Goal: Share content: Share content

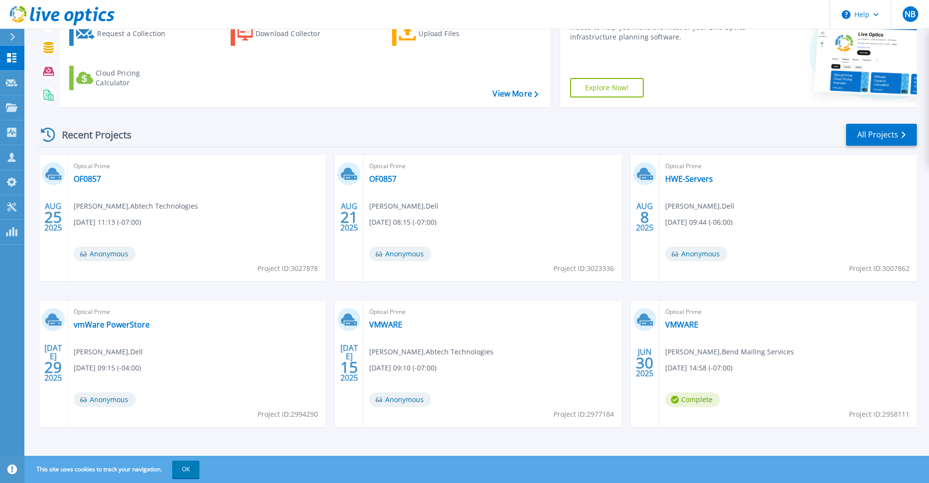
scroll to position [98, 0]
click at [87, 180] on link "OF0857" at bounding box center [87, 179] width 27 height 10
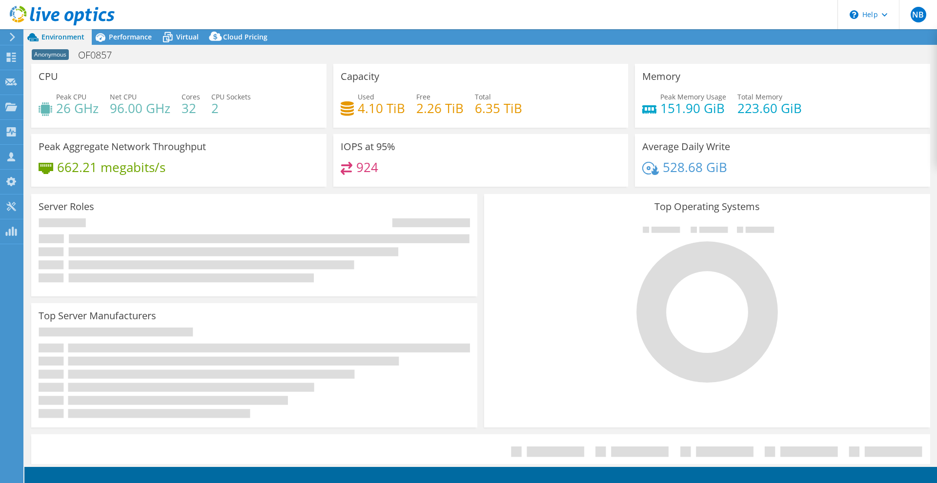
select select "USD"
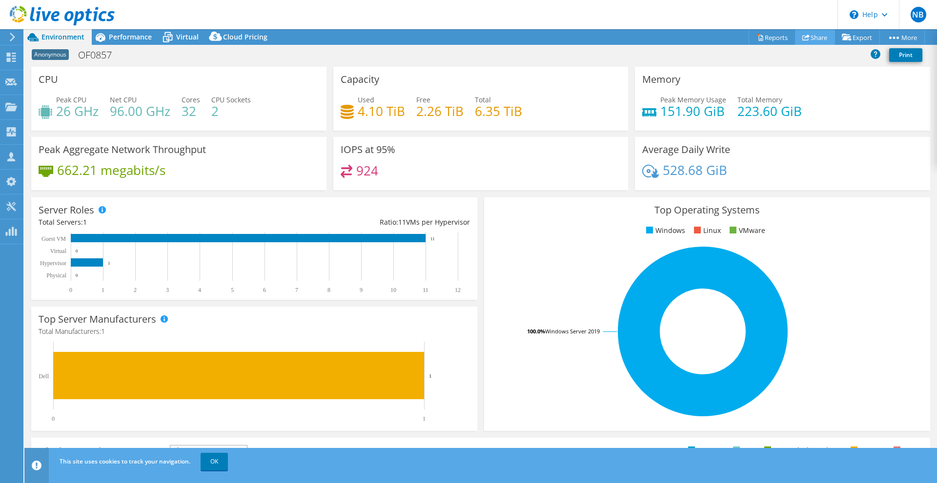
click at [807, 39] on link "Share" at bounding box center [815, 37] width 40 height 15
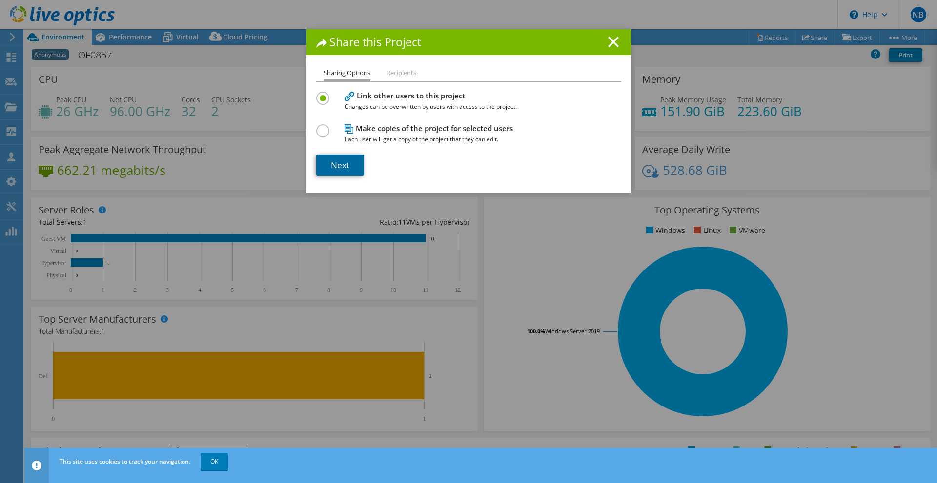
click at [344, 170] on link "Next" at bounding box center [340, 165] width 48 height 21
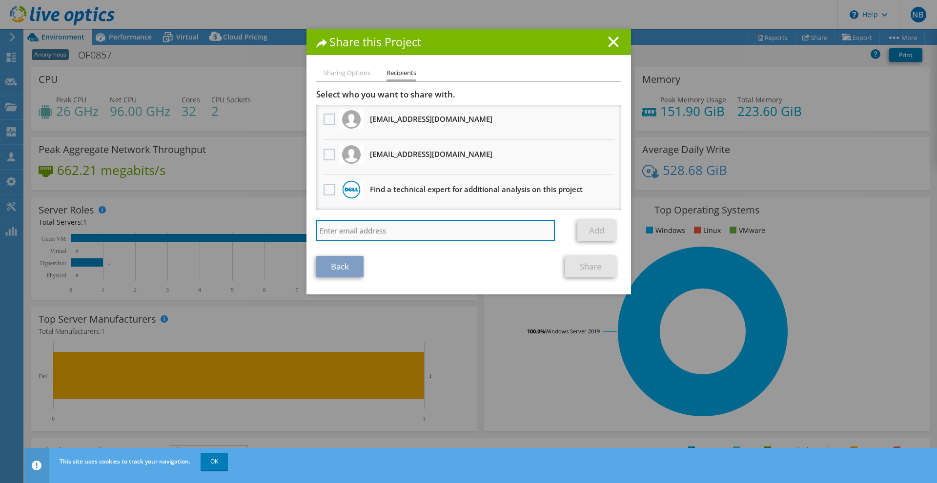
click at [382, 225] on input "search" at bounding box center [435, 230] width 239 height 21
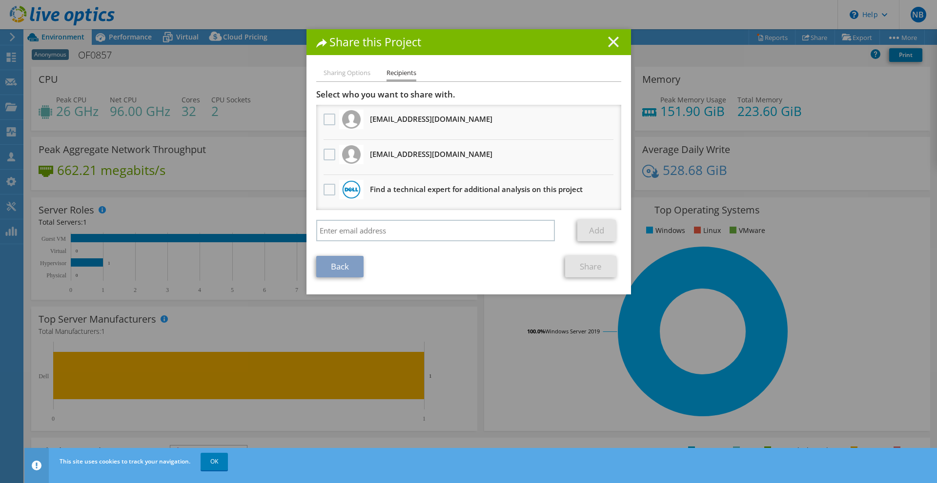
click at [608, 42] on icon at bounding box center [613, 42] width 11 height 11
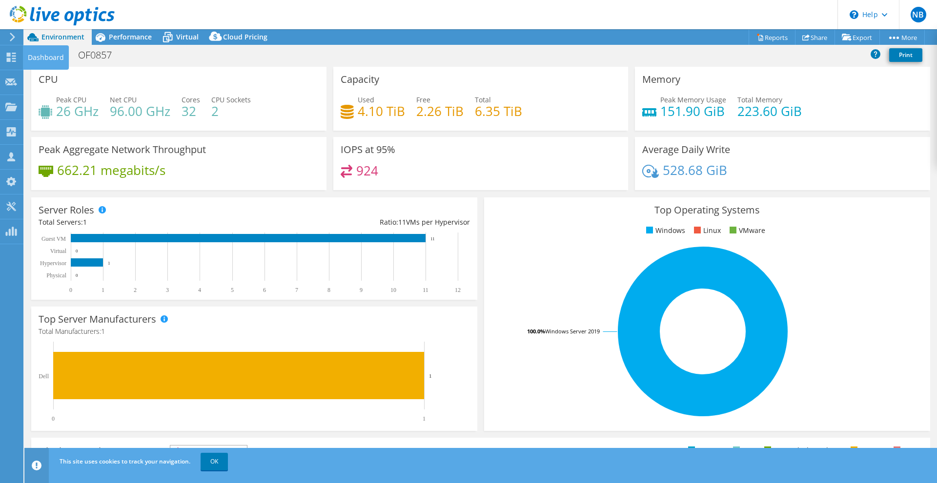
drag, startPoint x: 3, startPoint y: 58, endPoint x: 103, endPoint y: 77, distance: 101.8
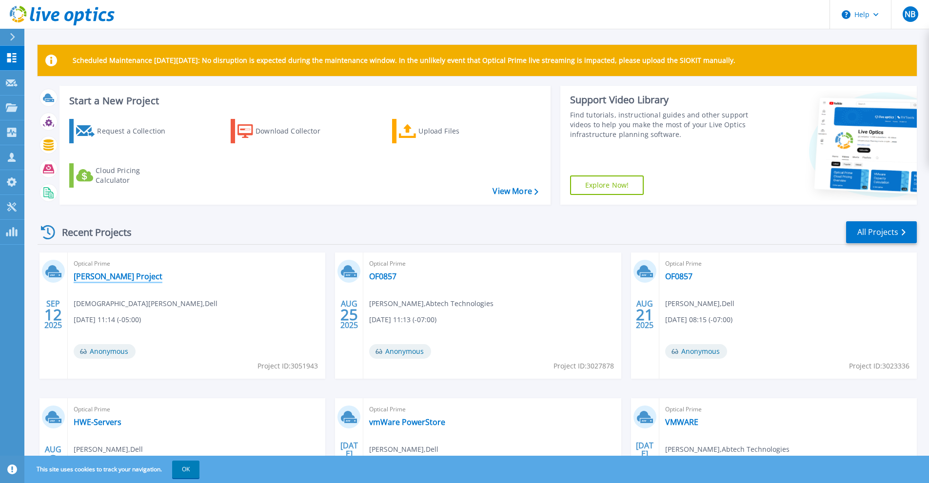
click at [122, 275] on link "Hunzinger Project" at bounding box center [118, 277] width 89 height 10
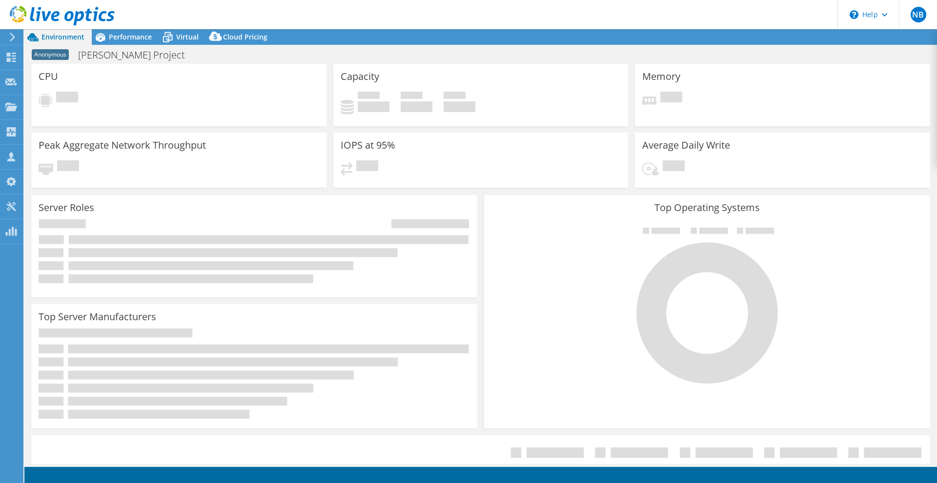
select select "USD"
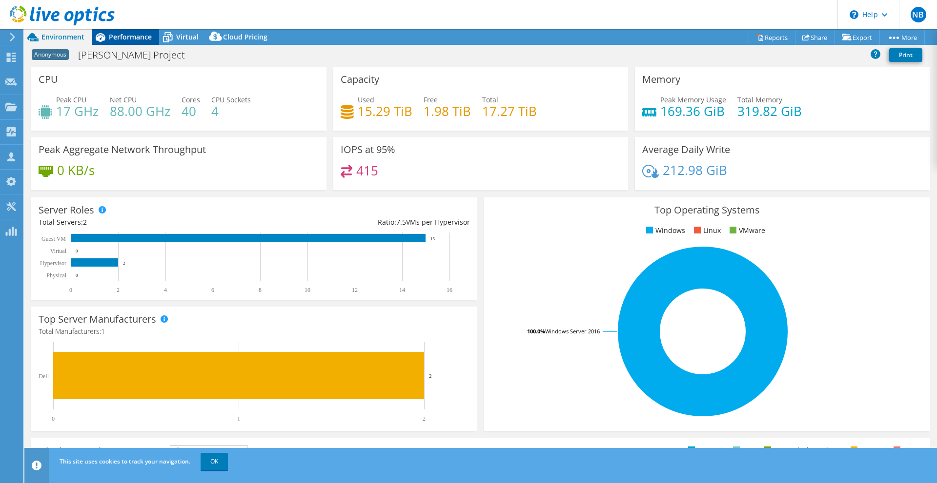
click at [128, 31] on div "Performance" at bounding box center [125, 37] width 67 height 16
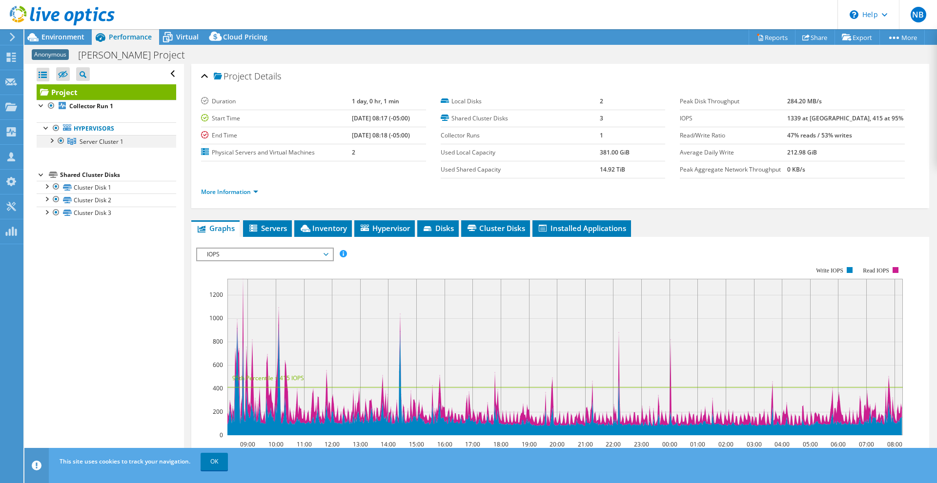
click at [55, 143] on div at bounding box center [51, 140] width 10 height 10
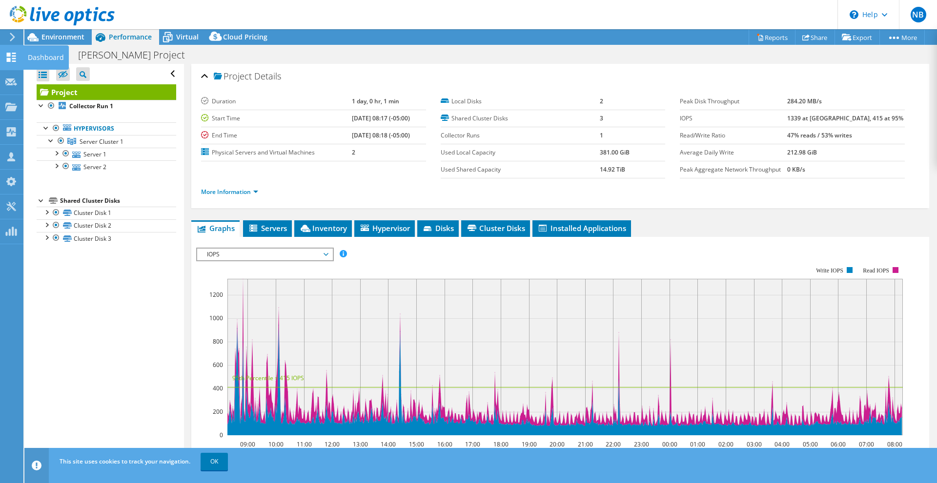
click at [10, 55] on use at bounding box center [11, 57] width 9 height 9
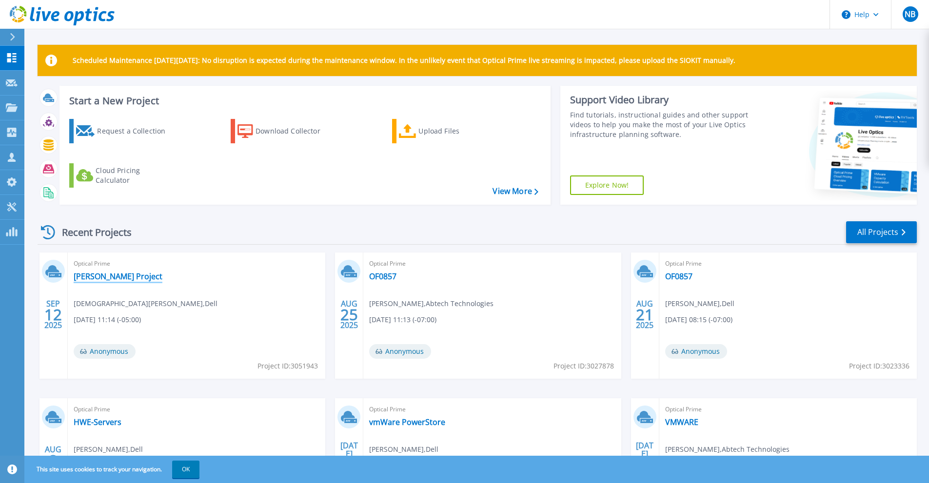
click at [102, 274] on link "[PERSON_NAME] Project" at bounding box center [118, 277] width 89 height 10
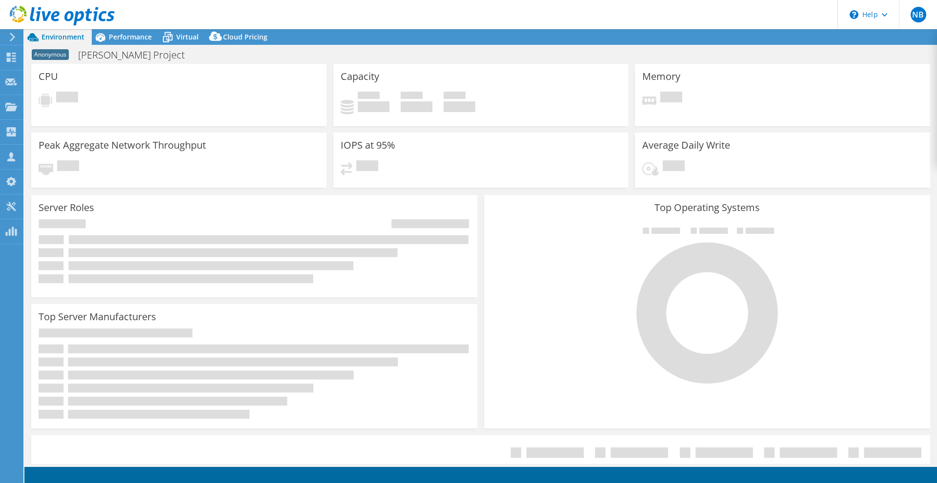
select select "USD"
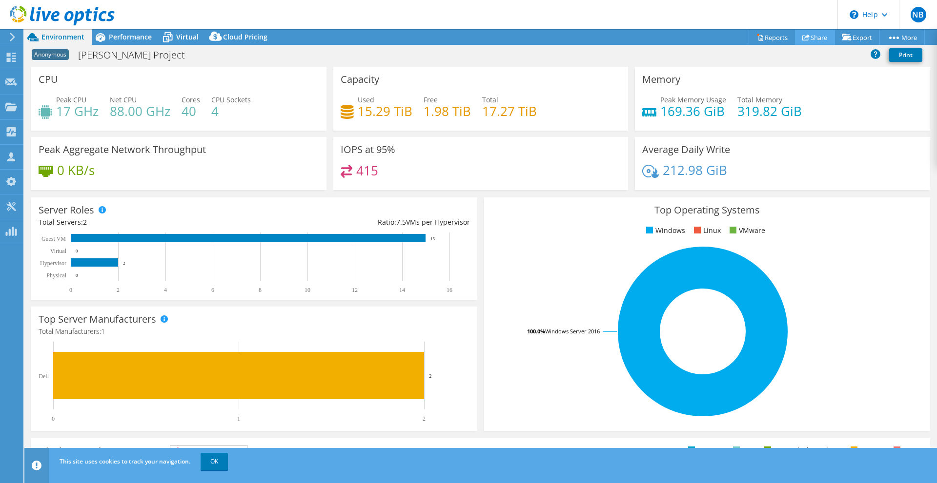
click at [808, 38] on link "Share" at bounding box center [815, 37] width 40 height 15
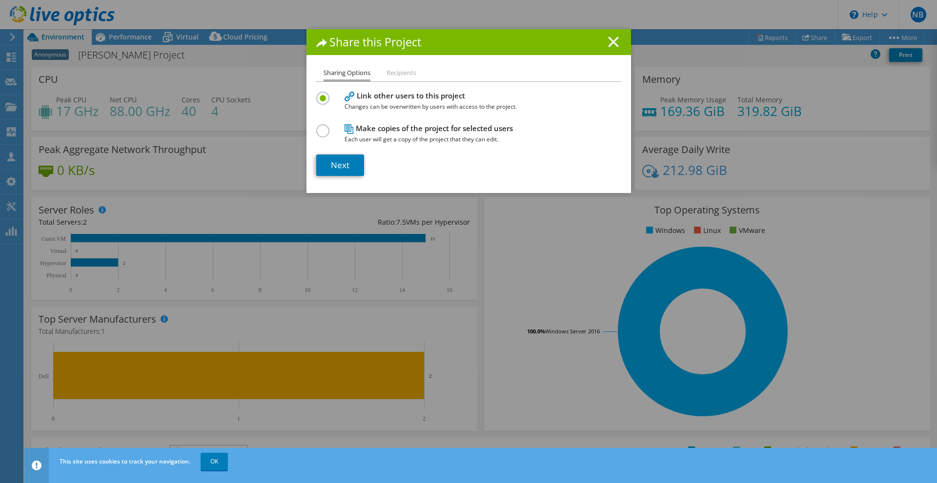
click at [608, 41] on line at bounding box center [613, 42] width 10 height 10
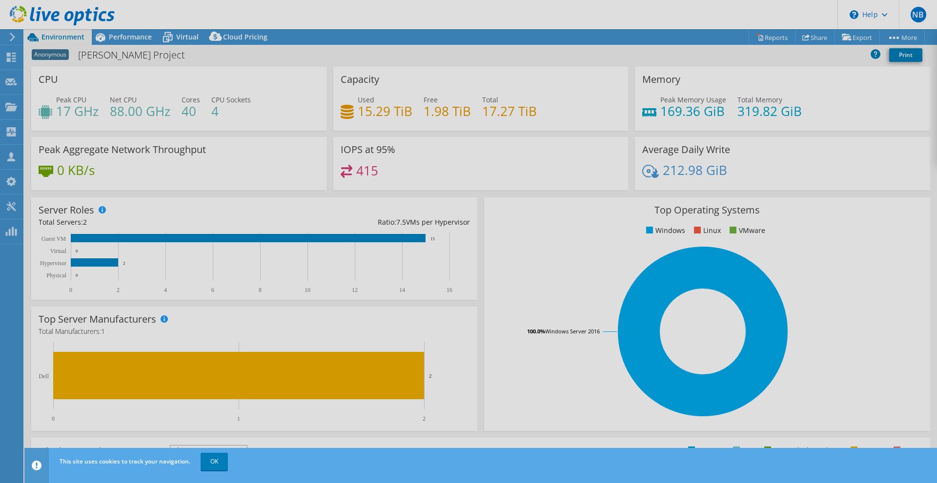
click at [848, 40] on div "This project has been archived. No changes can be made, and graphs and summary …" at bounding box center [480, 256] width 912 height 454
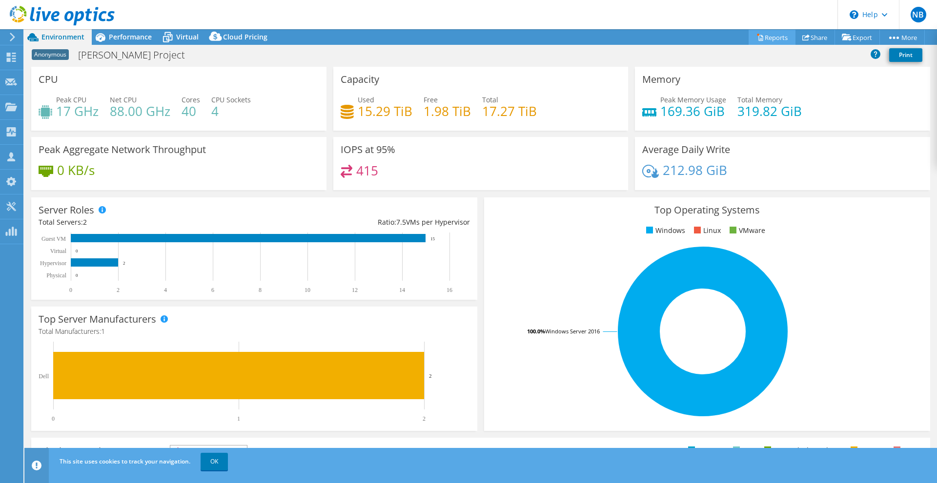
click at [774, 39] on link "Reports" at bounding box center [771, 37] width 47 height 15
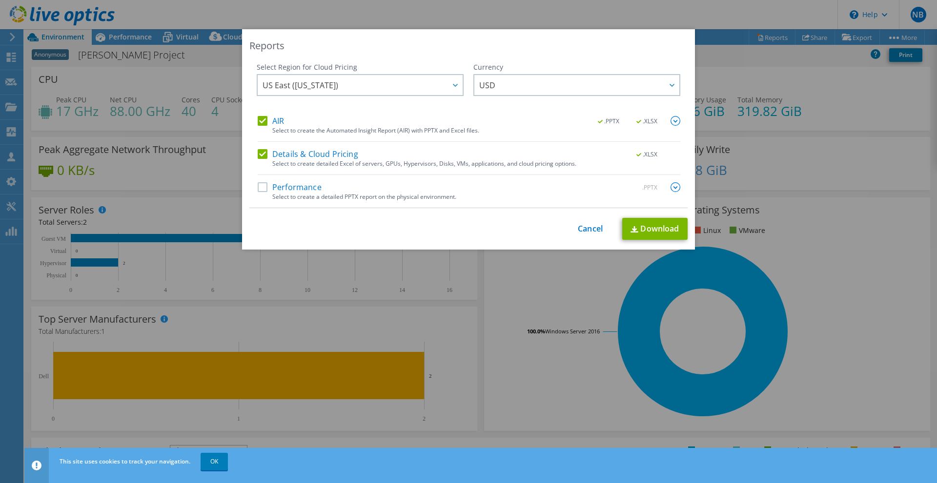
click at [572, 226] on div "This process may take a while, please wait... Cancel Download" at bounding box center [468, 229] width 438 height 22
click at [581, 229] on link "Cancel" at bounding box center [590, 228] width 25 height 9
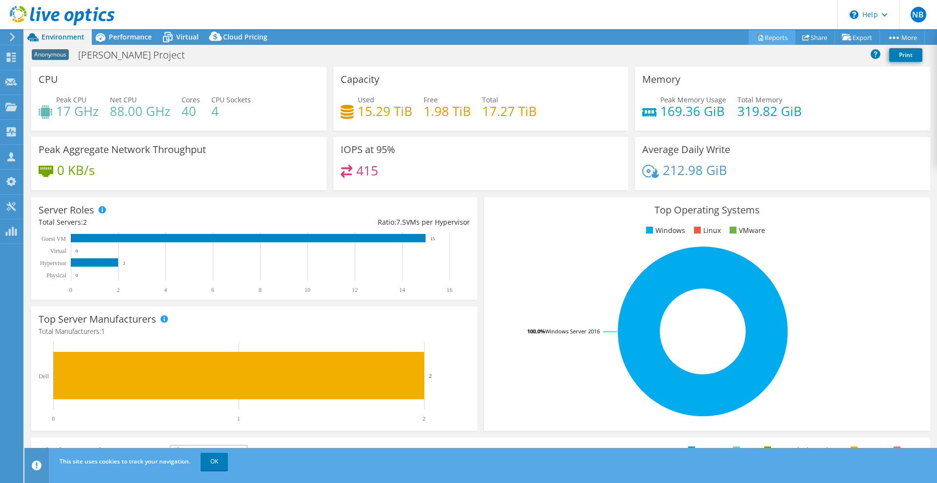
click at [765, 36] on link "Reports" at bounding box center [771, 37] width 47 height 15
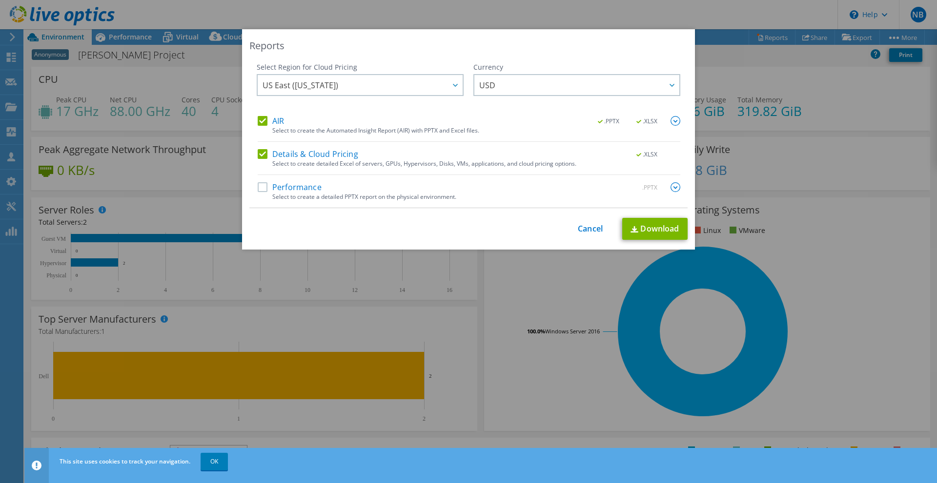
click at [262, 186] on label "Performance" at bounding box center [290, 187] width 64 height 10
click at [0, 0] on input "Performance" at bounding box center [0, 0] width 0 height 0
click at [639, 227] on link "Download" at bounding box center [654, 229] width 65 height 22
click at [584, 229] on link "Cancel" at bounding box center [590, 228] width 25 height 9
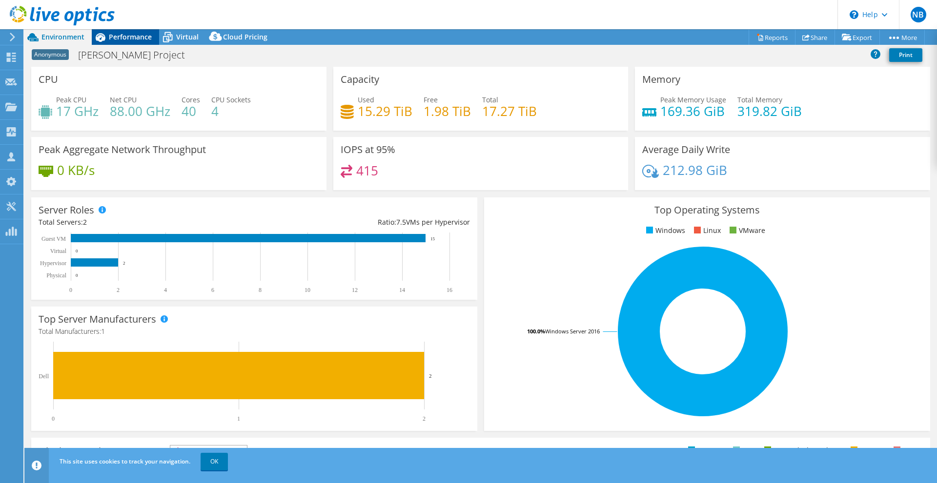
click at [127, 38] on span "Performance" at bounding box center [130, 36] width 43 height 9
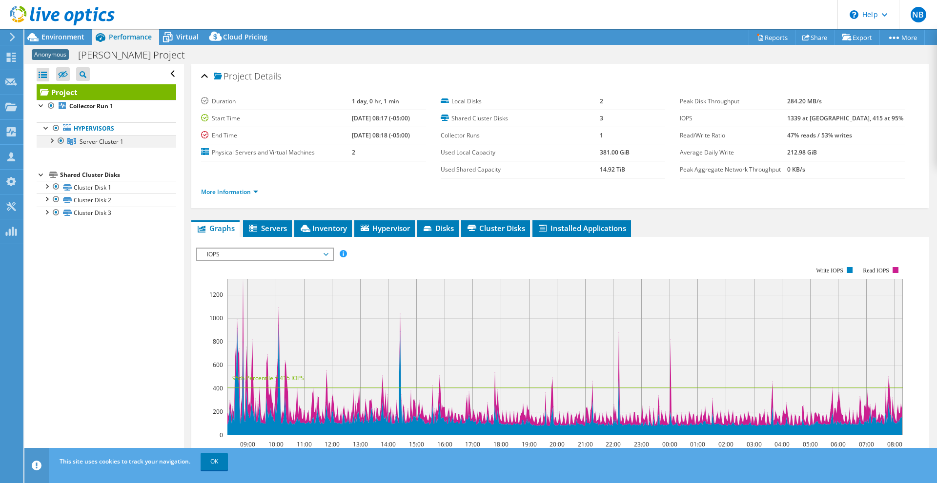
click at [53, 142] on div at bounding box center [51, 140] width 10 height 10
click at [59, 155] on div at bounding box center [56, 153] width 10 height 10
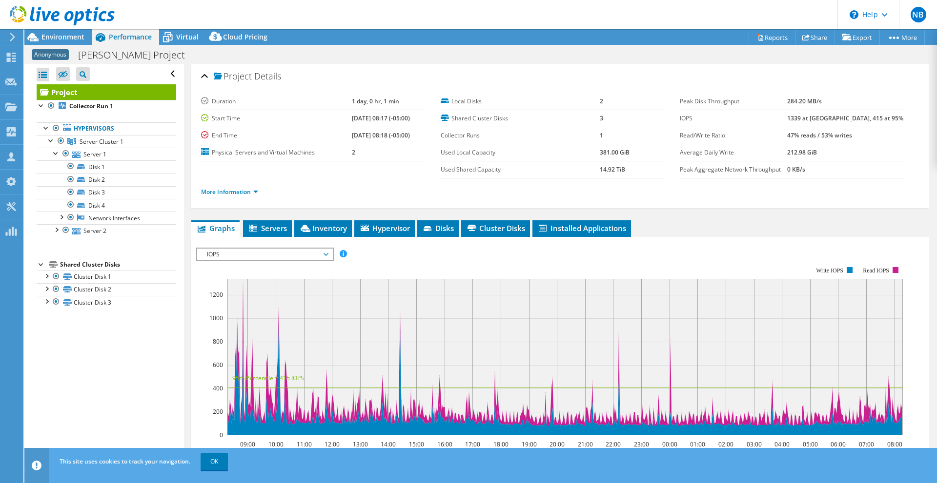
drag, startPoint x: 221, startPoint y: 464, endPoint x: 211, endPoint y: 441, distance: 25.4
click at [221, 464] on link "OK" at bounding box center [214, 462] width 27 height 18
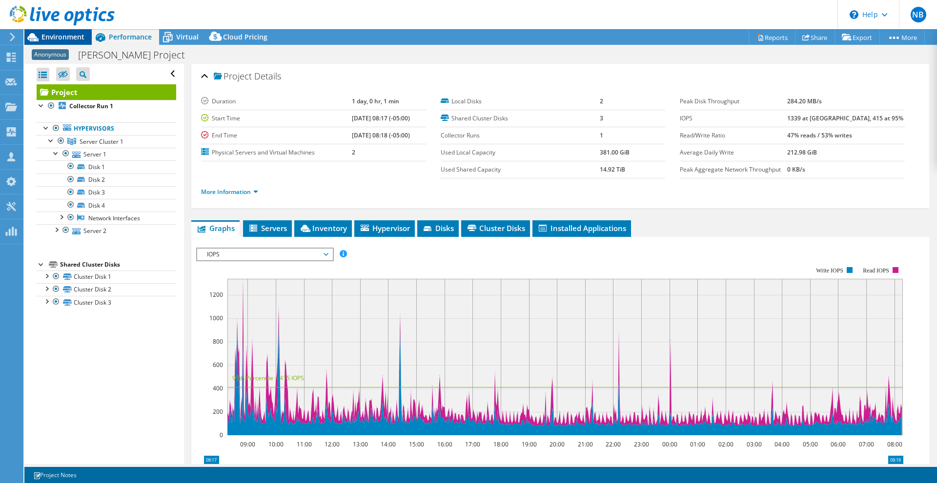
drag, startPoint x: 58, startPoint y: 36, endPoint x: 79, endPoint y: 41, distance: 22.1
click at [58, 36] on span "Environment" at bounding box center [62, 36] width 43 height 9
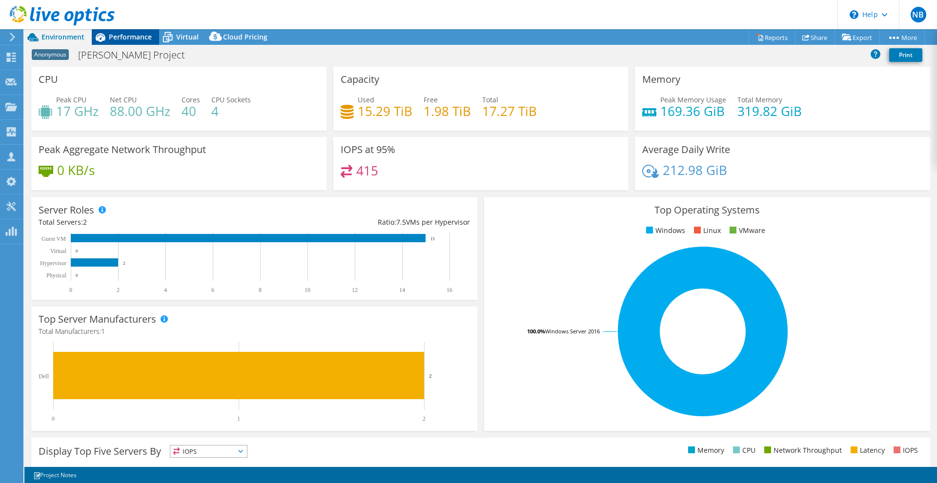
click at [114, 34] on span "Performance" at bounding box center [130, 36] width 43 height 9
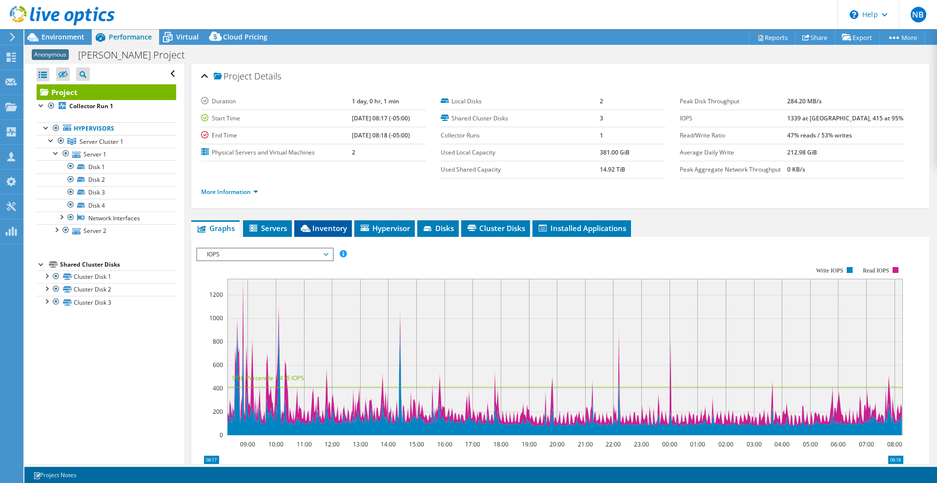
click at [324, 226] on span "Inventory" at bounding box center [323, 228] width 48 height 10
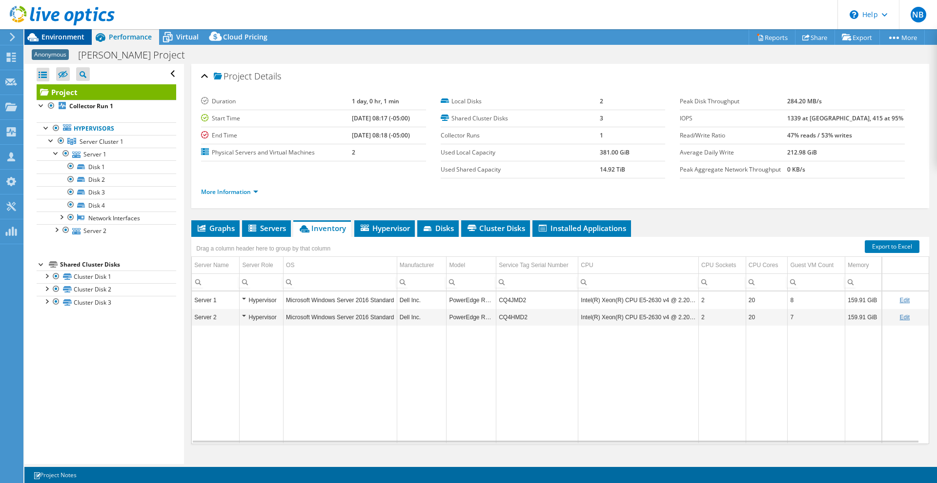
drag, startPoint x: 44, startPoint y: 34, endPoint x: 60, endPoint y: 36, distance: 15.7
click at [44, 34] on span "Environment" at bounding box center [62, 36] width 43 height 9
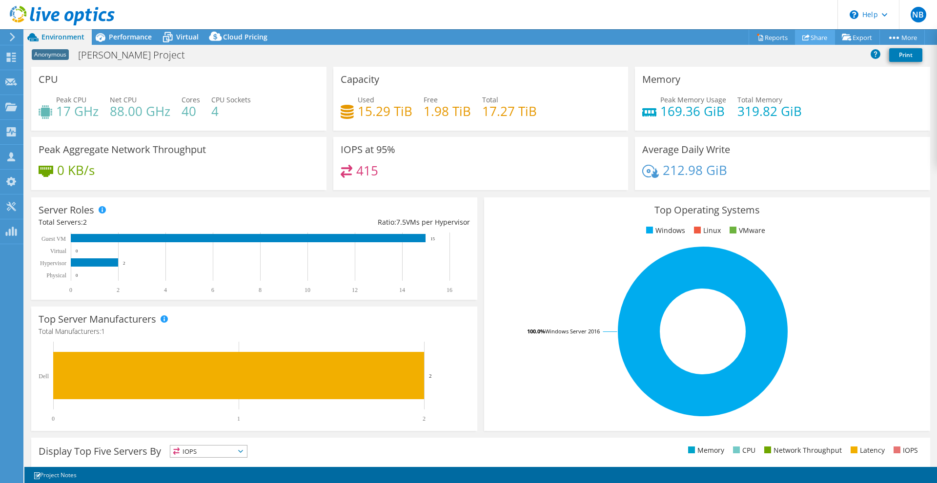
click at [809, 40] on link "Share" at bounding box center [815, 37] width 40 height 15
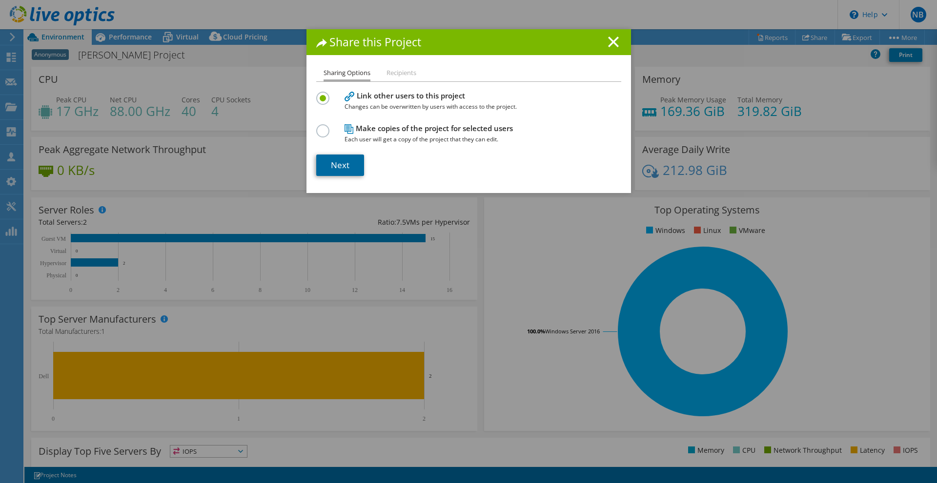
click at [336, 165] on link "Next" at bounding box center [340, 165] width 48 height 21
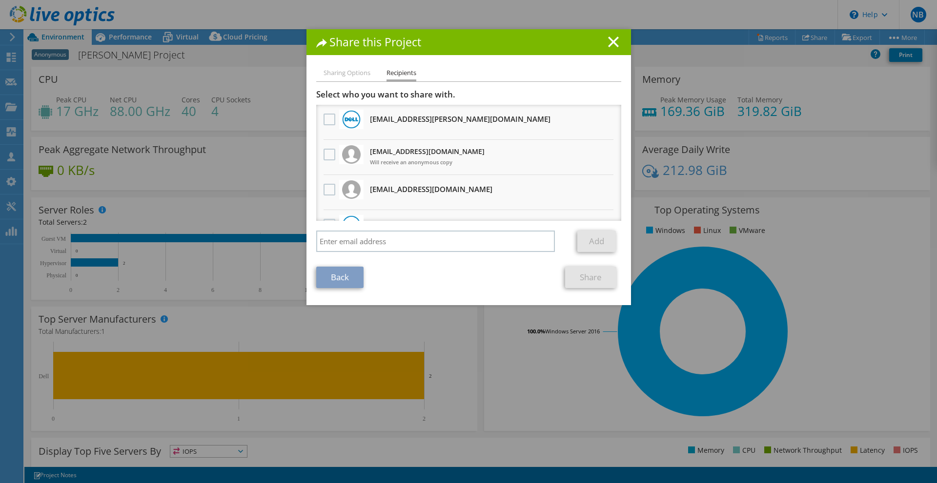
drag, startPoint x: 325, startPoint y: 193, endPoint x: 334, endPoint y: 193, distance: 8.8
click at [326, 193] on label at bounding box center [330, 190] width 14 height 12
click at [0, 0] on input "checkbox" at bounding box center [0, 0] width 0 height 0
click at [587, 285] on link "Share" at bounding box center [590, 277] width 51 height 21
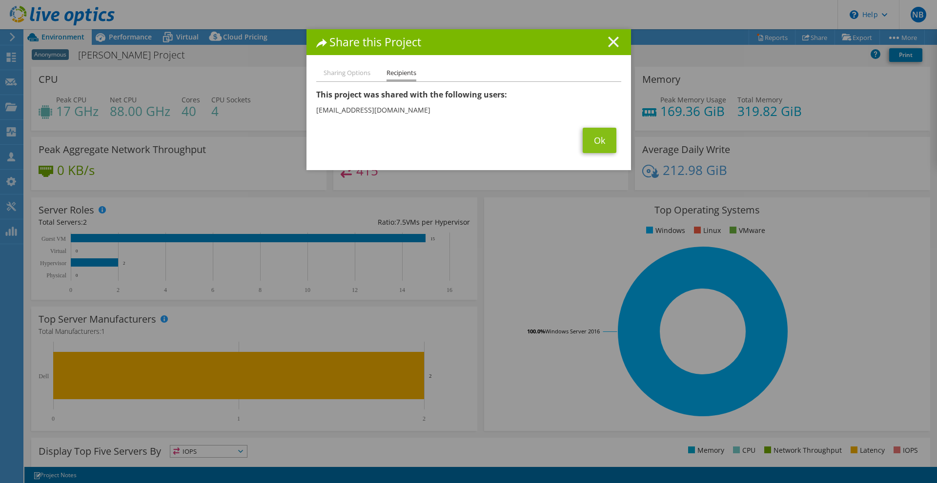
click at [609, 44] on icon at bounding box center [613, 42] width 11 height 11
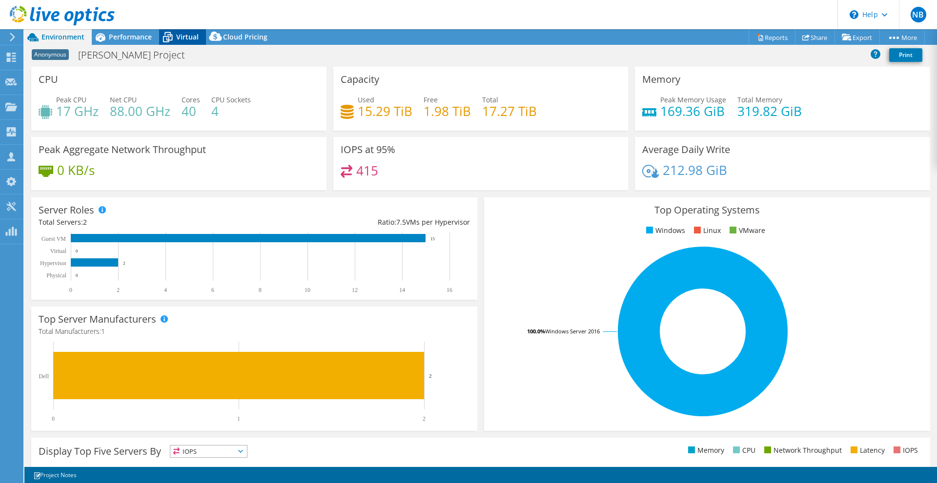
click at [177, 36] on span "Virtual" at bounding box center [187, 36] width 22 height 9
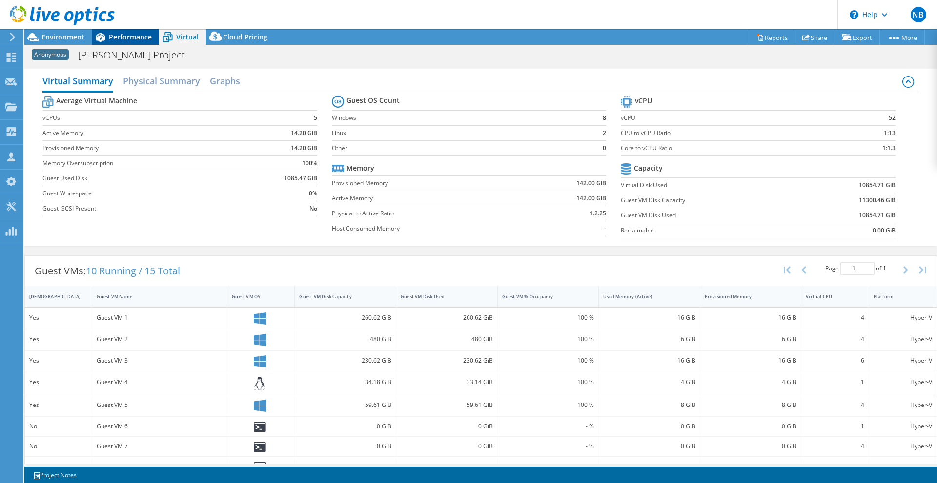
click at [105, 37] on icon at bounding box center [100, 37] width 17 height 17
